Goal: Transaction & Acquisition: Purchase product/service

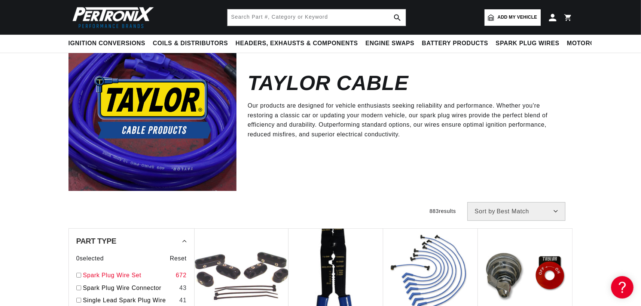
scroll to position [0, 199]
click at [81, 273] on input "checkbox" at bounding box center [78, 275] width 5 height 5
checkbox input "true"
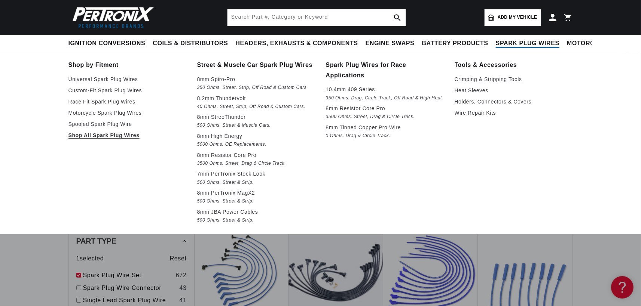
click at [492, 38] on summary "Spark Plug Wires" at bounding box center [527, 44] width 71 height 18
click at [224, 75] on p "8mm Spiro-Pro" at bounding box center [256, 79] width 118 height 9
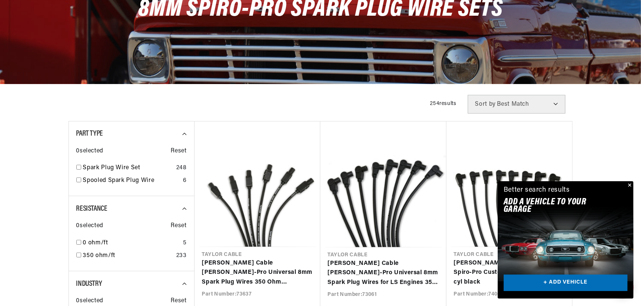
click at [632, 190] on button "Close" at bounding box center [628, 185] width 9 height 9
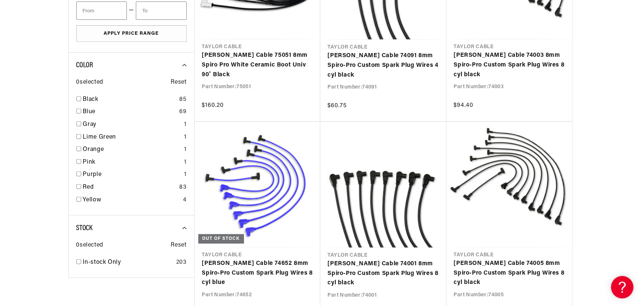
scroll to position [525, 0]
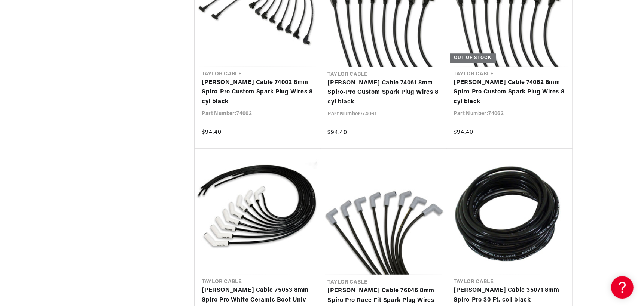
scroll to position [1329, 0]
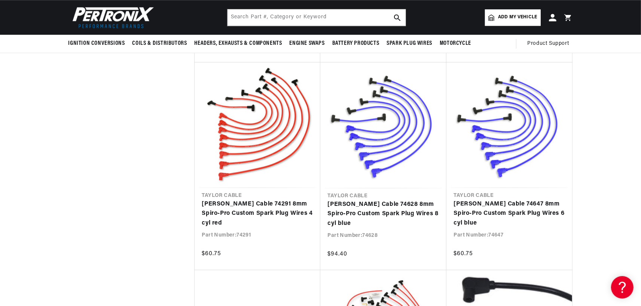
scroll to position [1924, 0]
